Goal: Task Accomplishment & Management: Complete application form

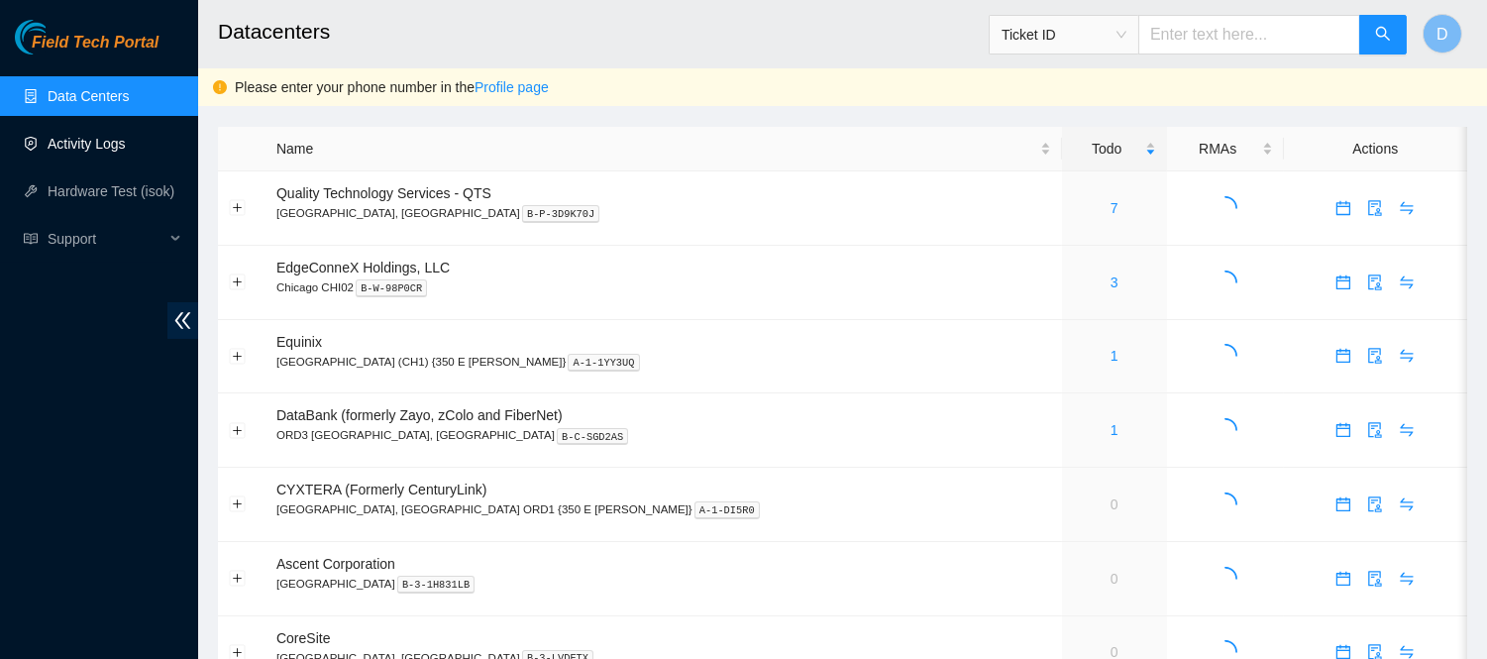
click at [85, 142] on link "Activity Logs" at bounding box center [87, 144] width 78 height 16
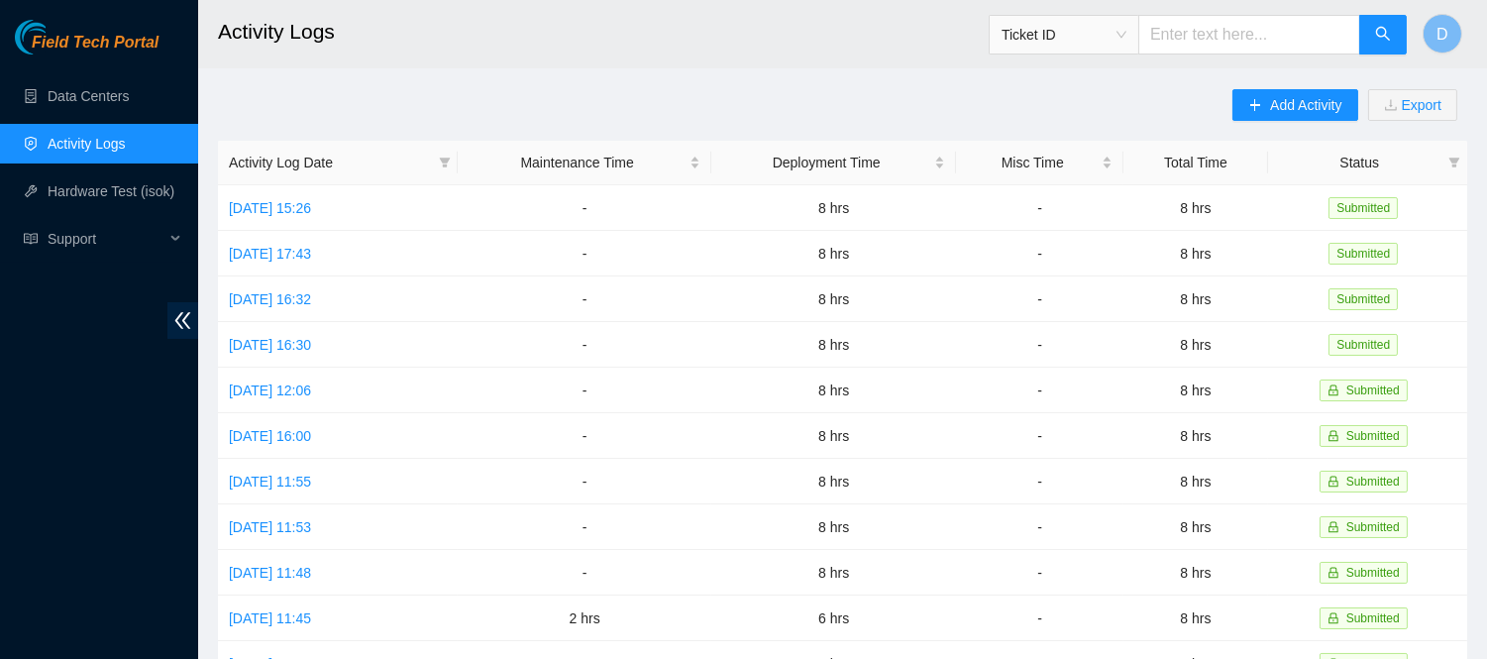
click at [450, 41] on h2 "Activity Logs" at bounding box center [725, 31] width 1014 height 63
click at [1290, 111] on span "Add Activity" at bounding box center [1305, 105] width 71 height 22
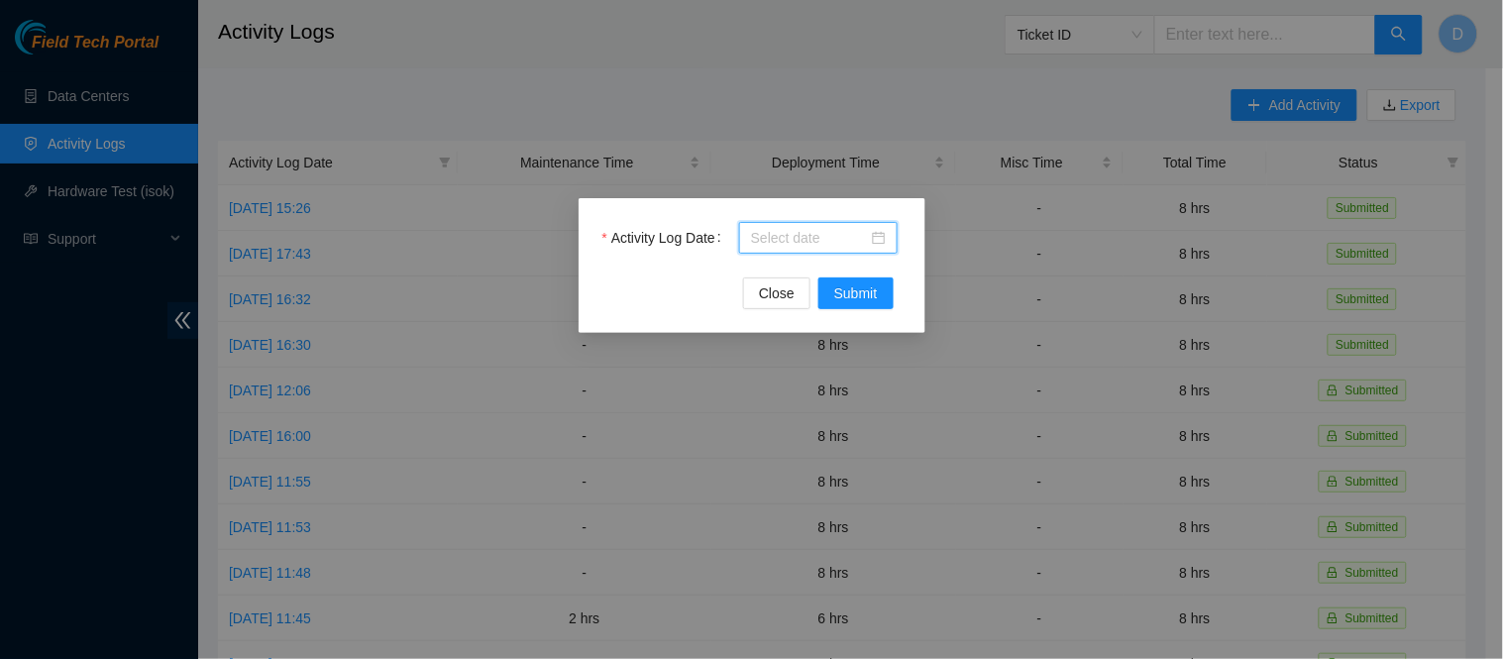
click at [801, 242] on input "Activity Log Date" at bounding box center [809, 238] width 117 height 22
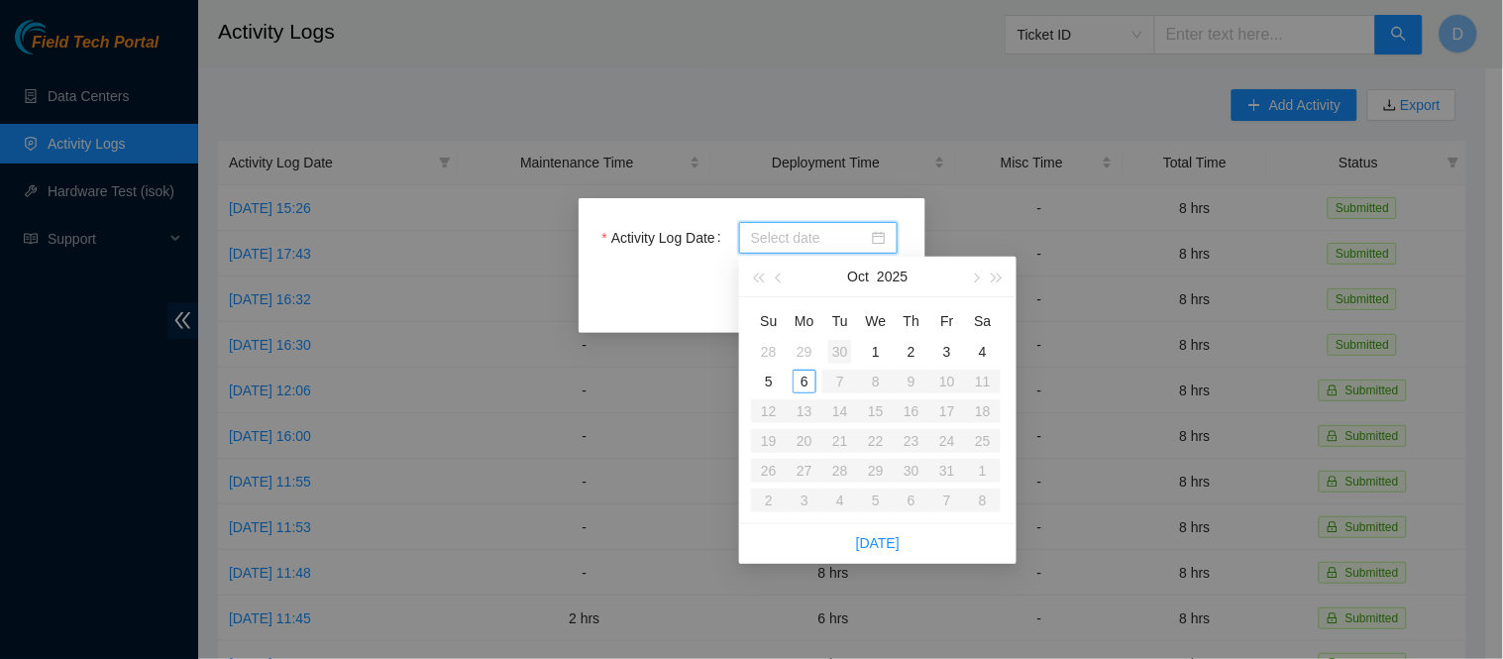
type input "[DATE]"
click at [799, 383] on div "6" at bounding box center [805, 382] width 24 height 24
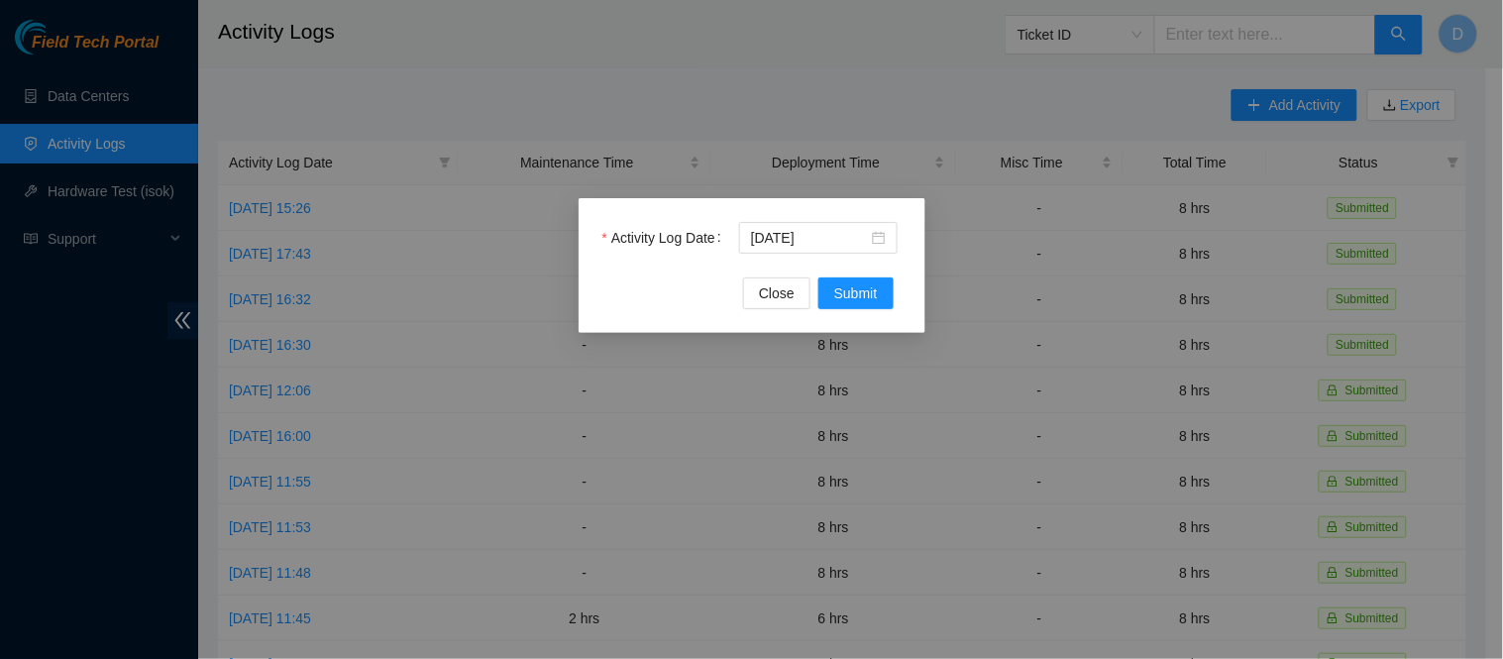
click at [687, 281] on div "Close Submit" at bounding box center [751, 293] width 299 height 32
click at [866, 301] on span "Submit" at bounding box center [856, 293] width 44 height 22
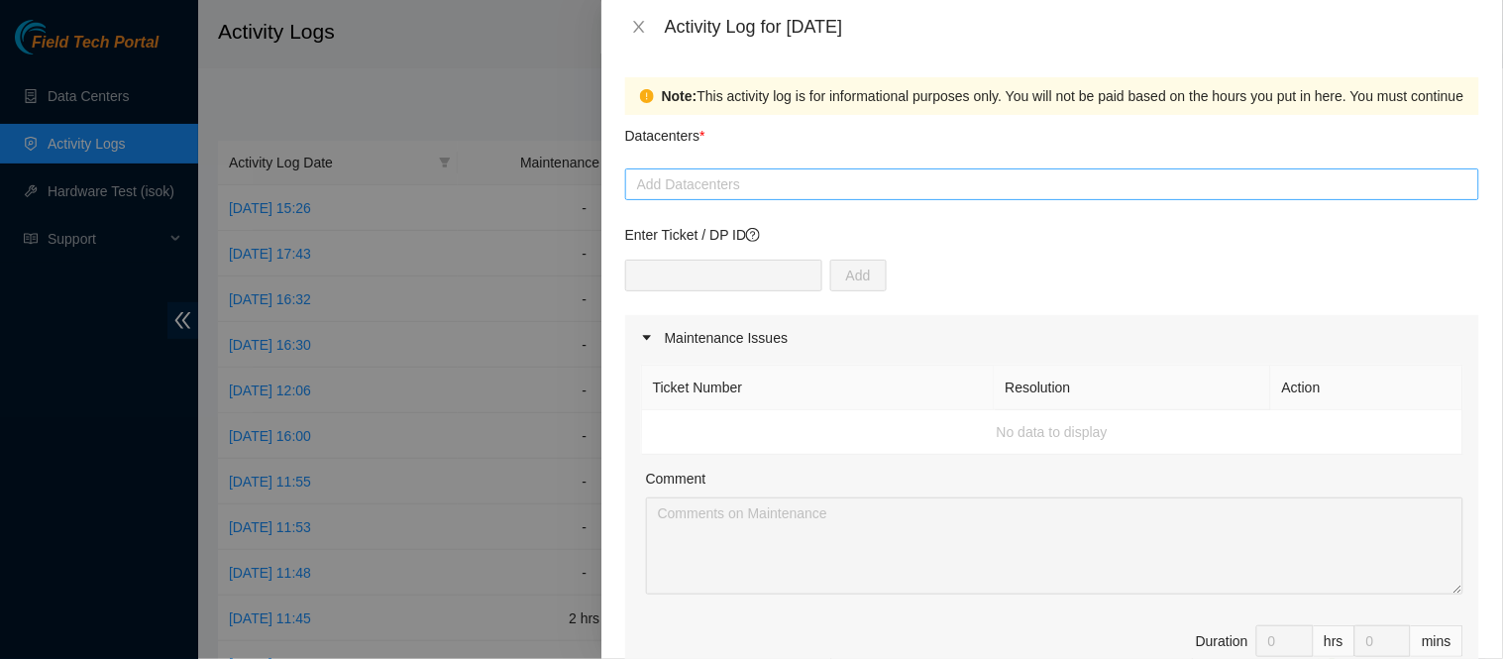
click at [909, 184] on div at bounding box center [1052, 184] width 844 height 24
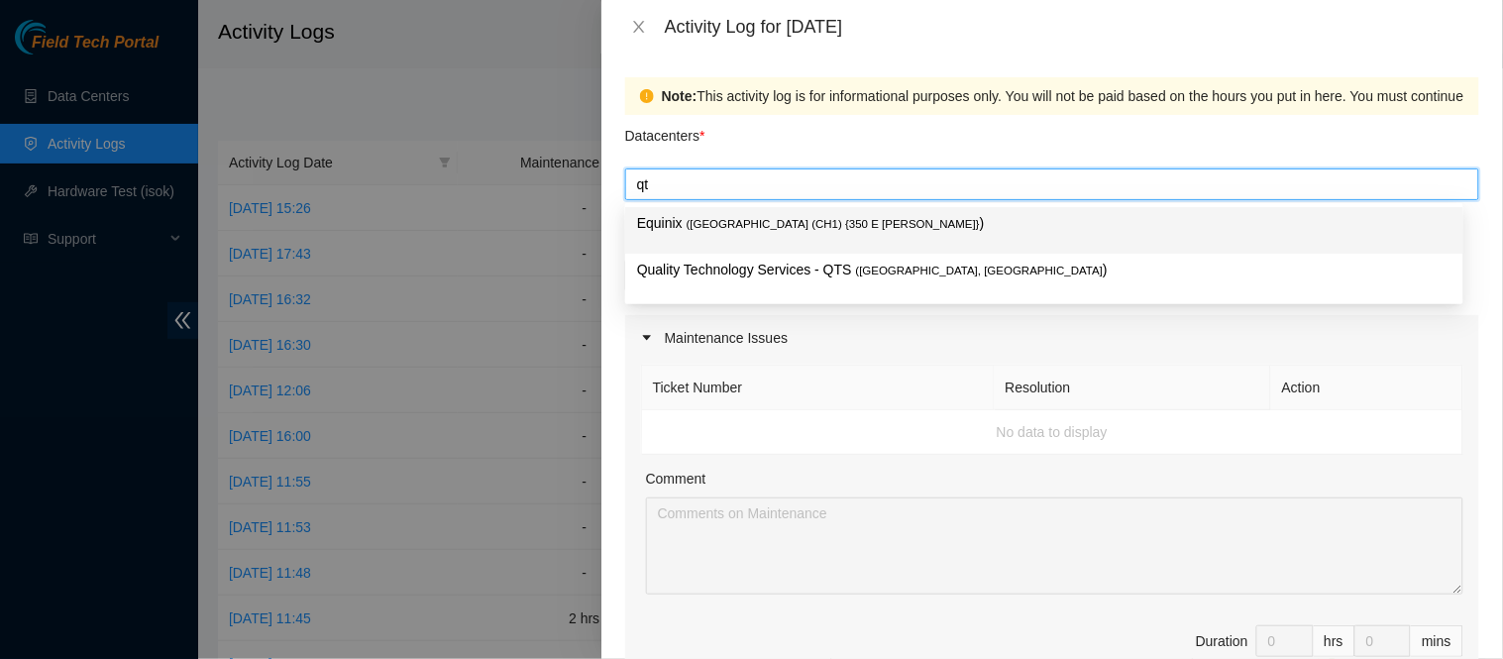
type input "qts"
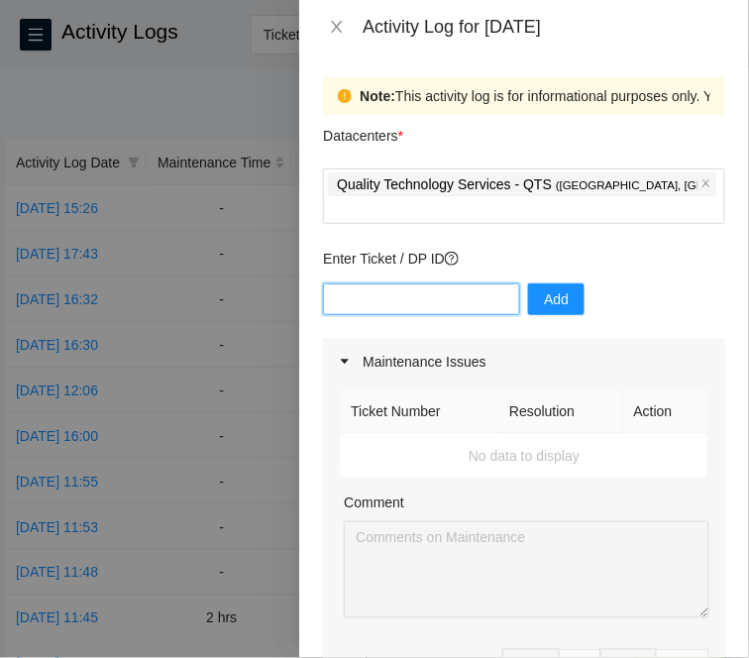
paste input "DP69531"
type input "DP69531"
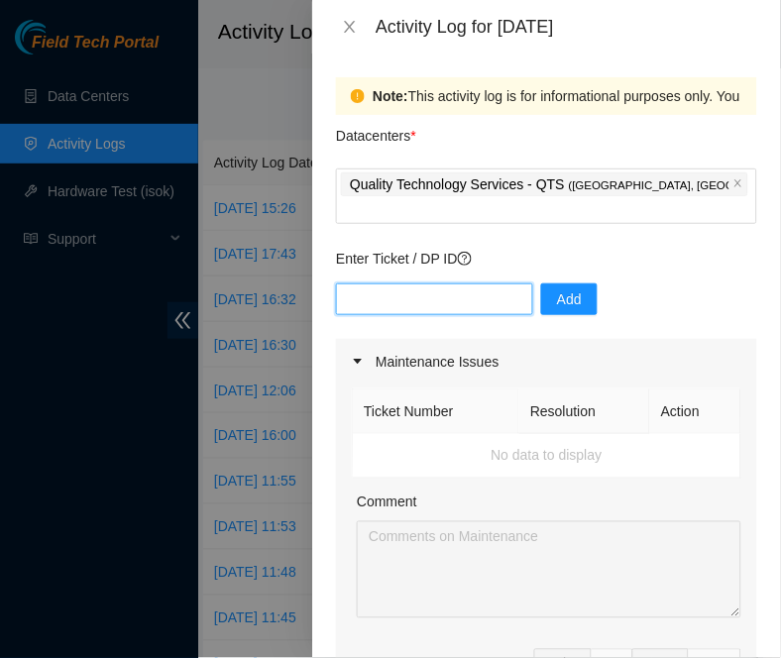
click at [378, 283] on input "text" at bounding box center [434, 299] width 197 height 32
paste input "DP81241"
type input "DP81241"
click at [401, 290] on input "text" at bounding box center [434, 299] width 197 height 32
paste input "DP81371"
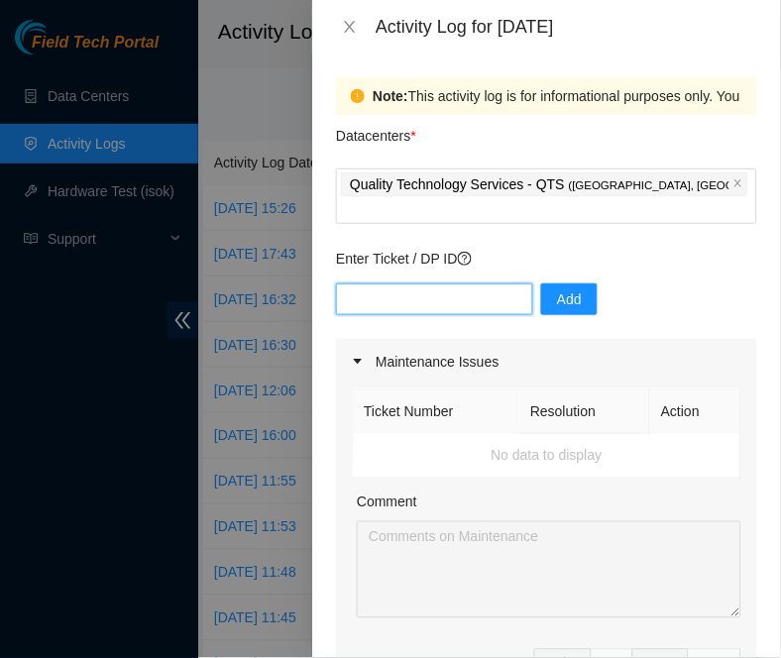
type input "DP81371"
paste input "DP85374"
type input "DP85374"
click at [432, 283] on input "DP85374" at bounding box center [434, 299] width 197 height 32
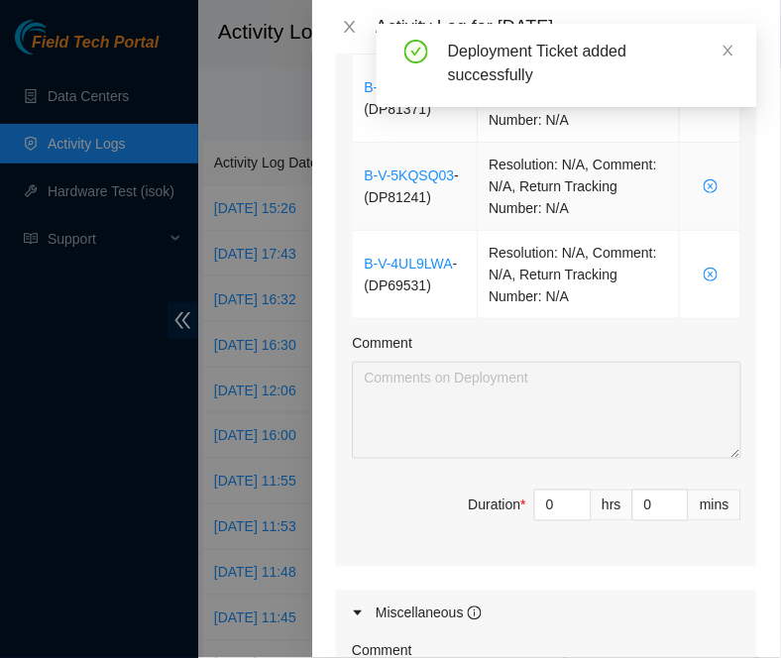
scroll to position [906, 0]
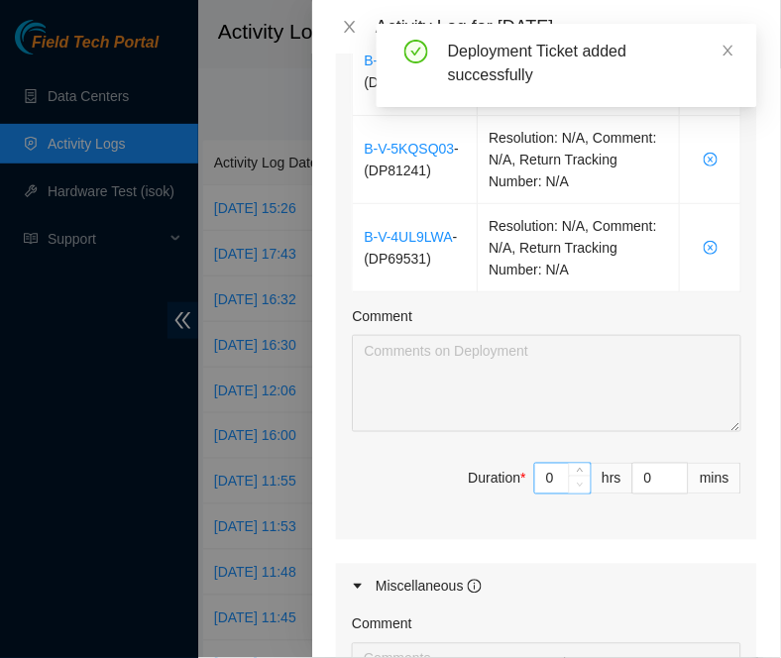
click at [569, 476] on span "Decrease Value" at bounding box center [580, 485] width 22 height 18
click at [545, 464] on input "0" at bounding box center [562, 479] width 55 height 30
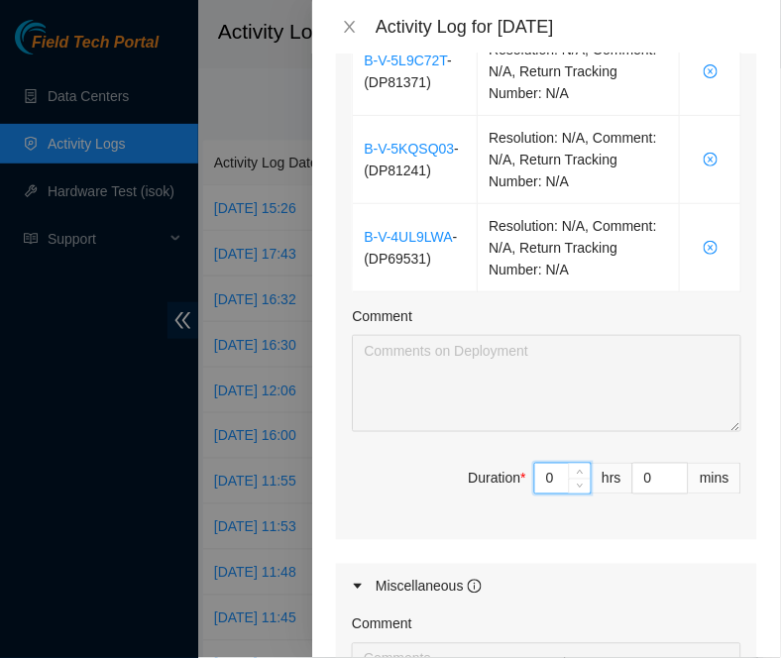
type input "8"
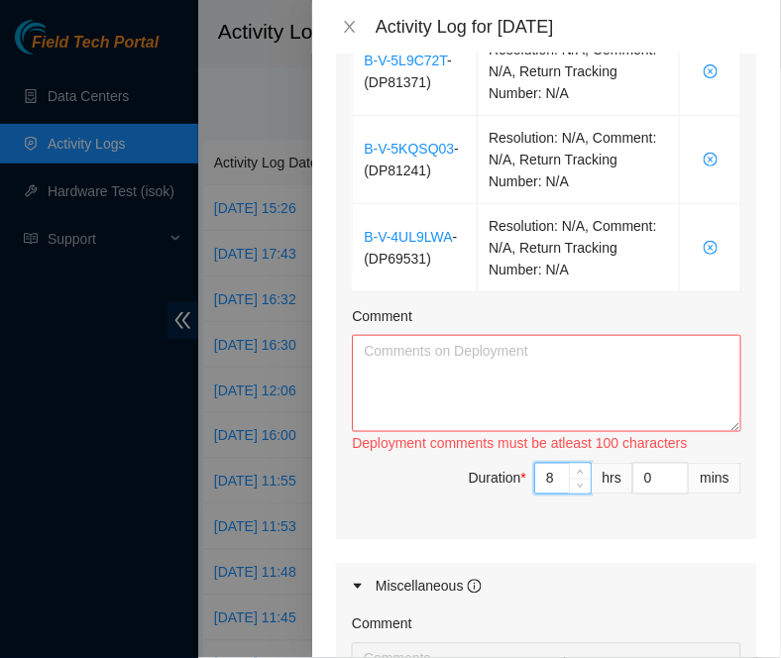
type input "8"
click at [518, 361] on textarea "Comment" at bounding box center [546, 383] width 389 height 97
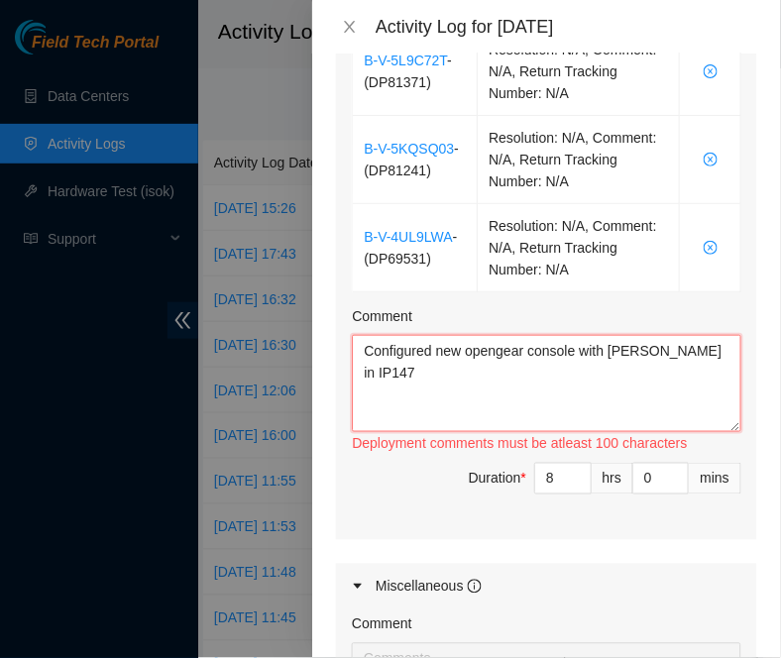
click at [704, 335] on textarea "Configured new opengear console with [PERSON_NAME] in IP147" at bounding box center [546, 383] width 389 height 97
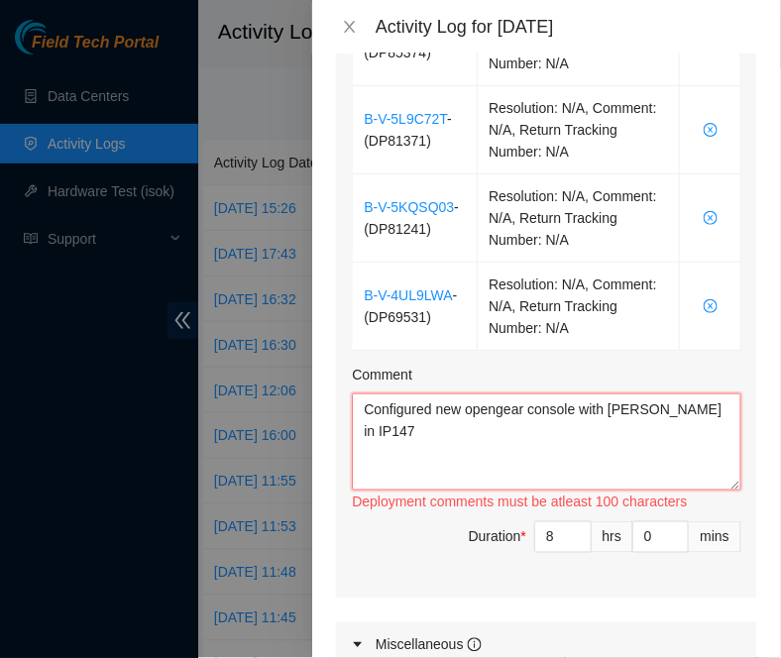
scroll to position [849, 0]
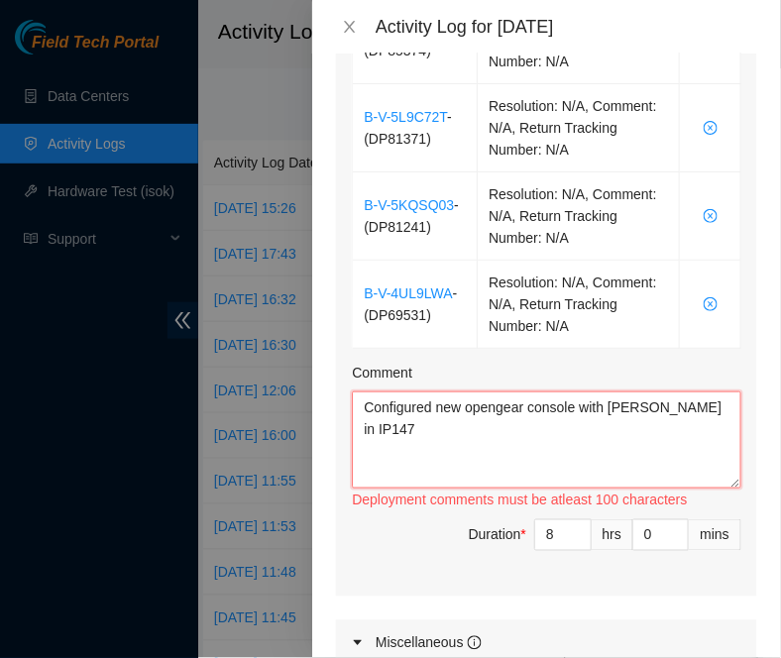
click at [402, 416] on textarea "Configured new opengear console with [PERSON_NAME] in IP147" at bounding box center [546, 439] width 389 height 97
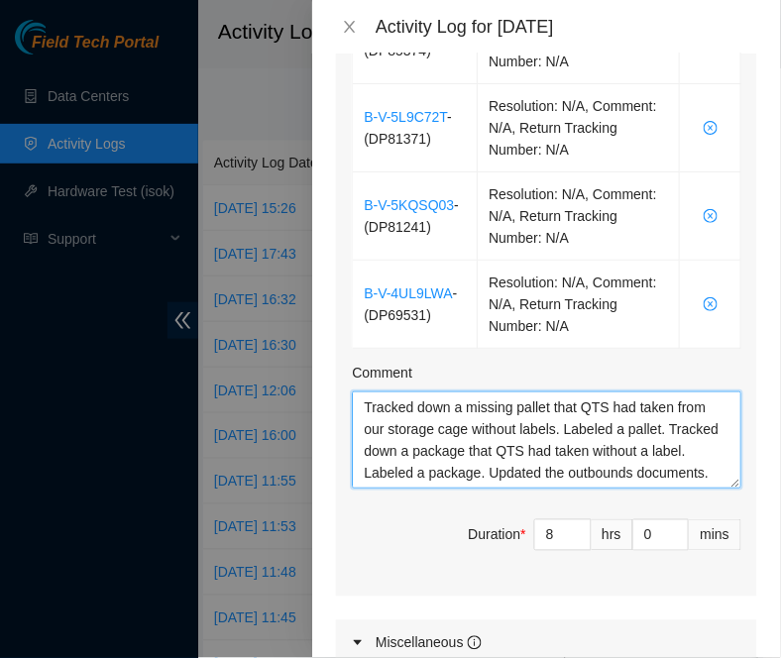
scroll to position [1280, 0]
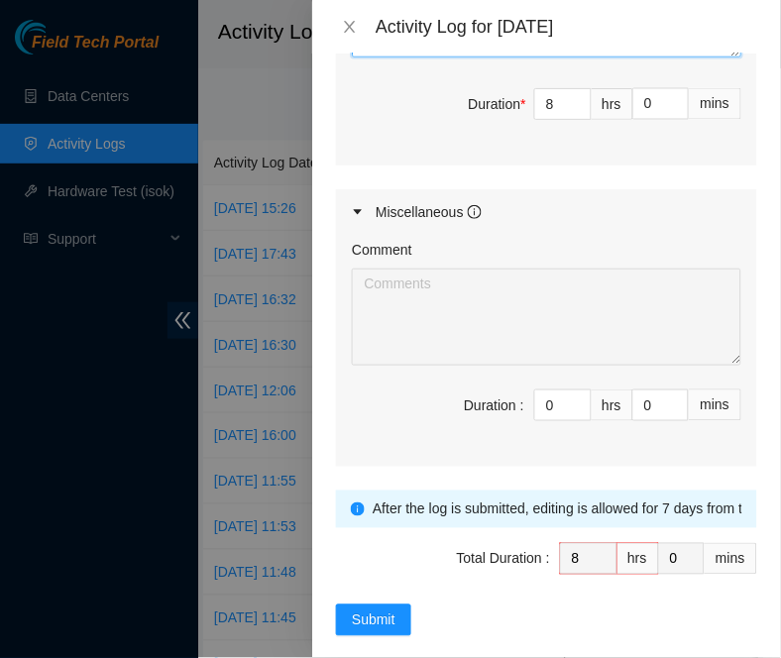
type textarea "Configured new opengear console with [PERSON_NAME] in IP147 Printed all labels …"
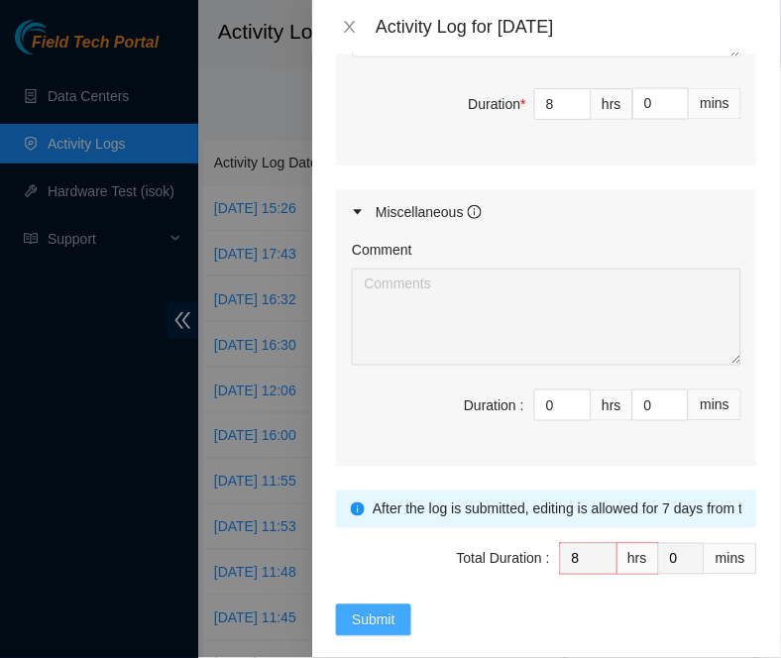
click at [384, 609] on span "Submit" at bounding box center [374, 620] width 44 height 22
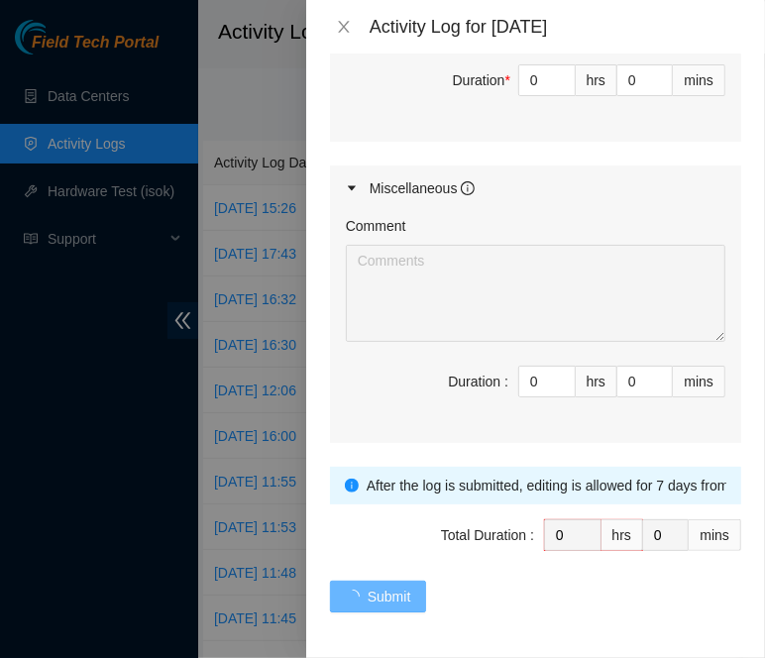
scroll to position [0, 0]
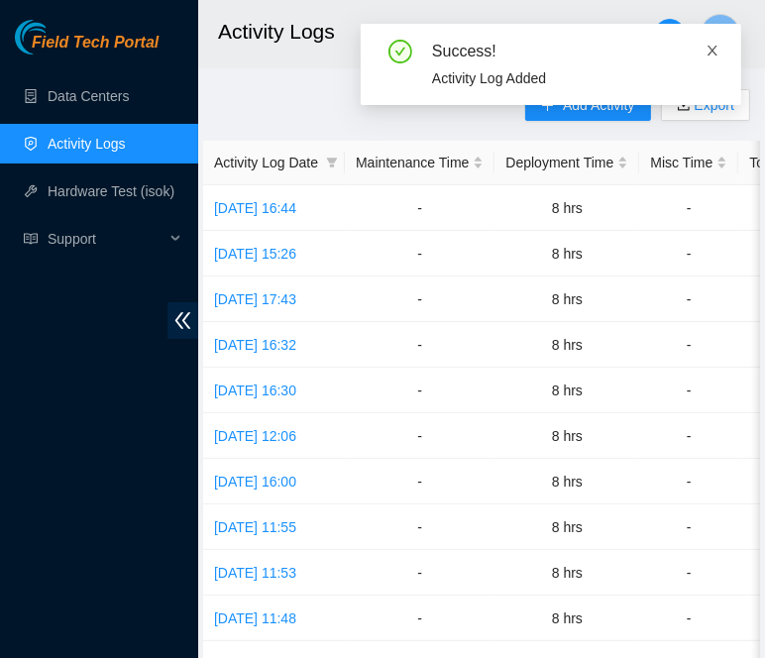
click at [714, 50] on icon "close" at bounding box center [712, 51] width 10 height 10
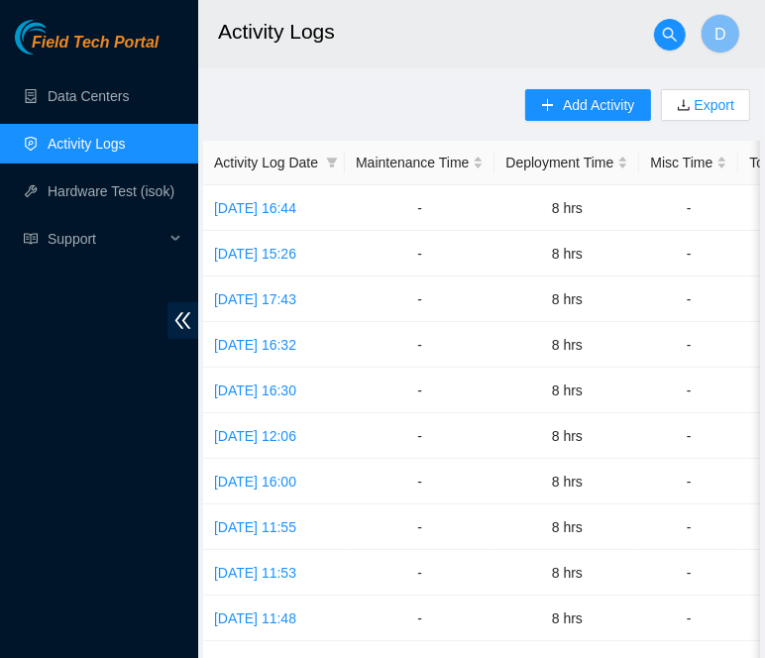
click at [452, 85] on main "Activity Logs D Add Activity Export Activity Log Date Maintenance Time Deployme…" at bounding box center [481, 582] width 567 height 1165
